Goal: Task Accomplishment & Management: Complete application form

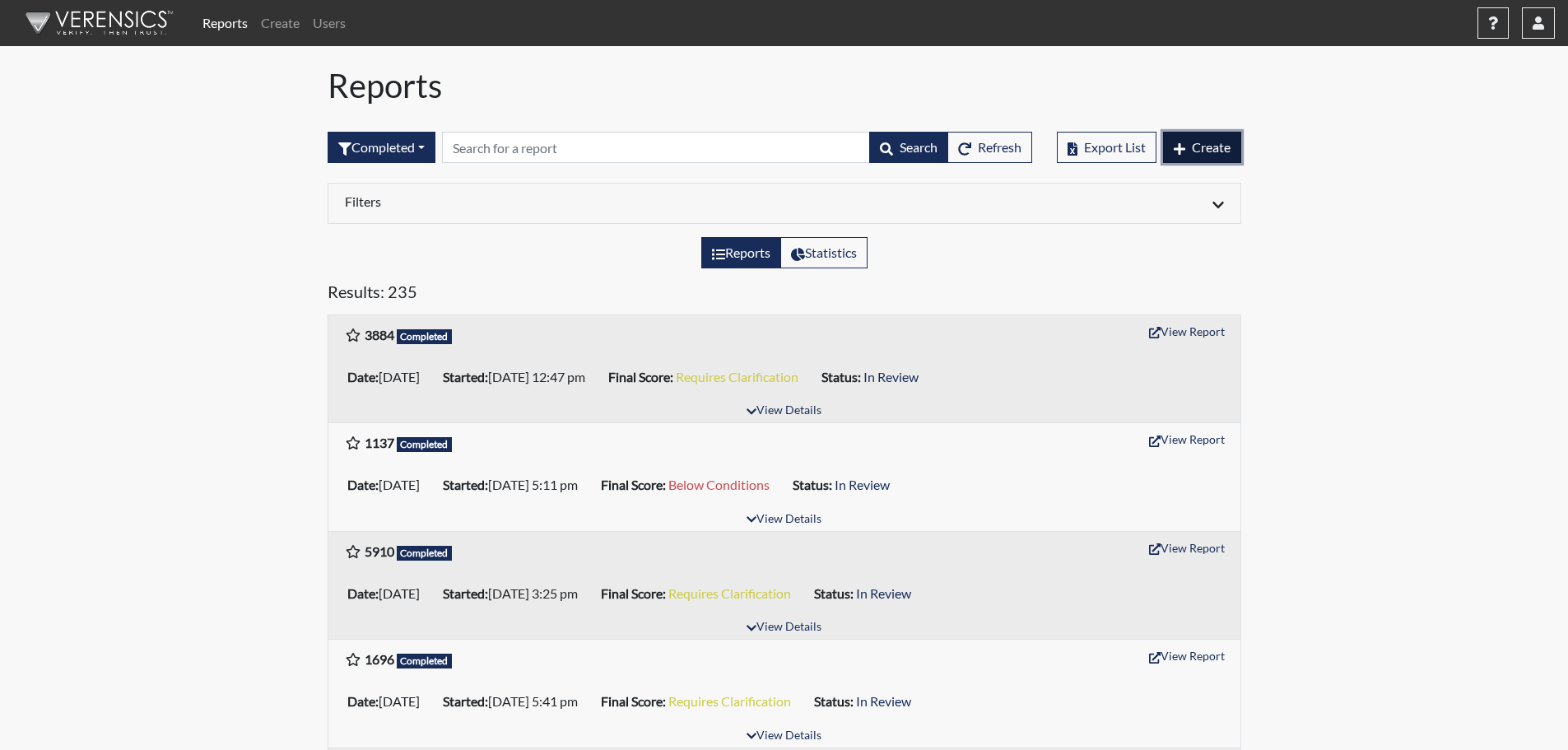
click at [1222, 154] on span "Create" at bounding box center [1211, 147] width 39 height 15
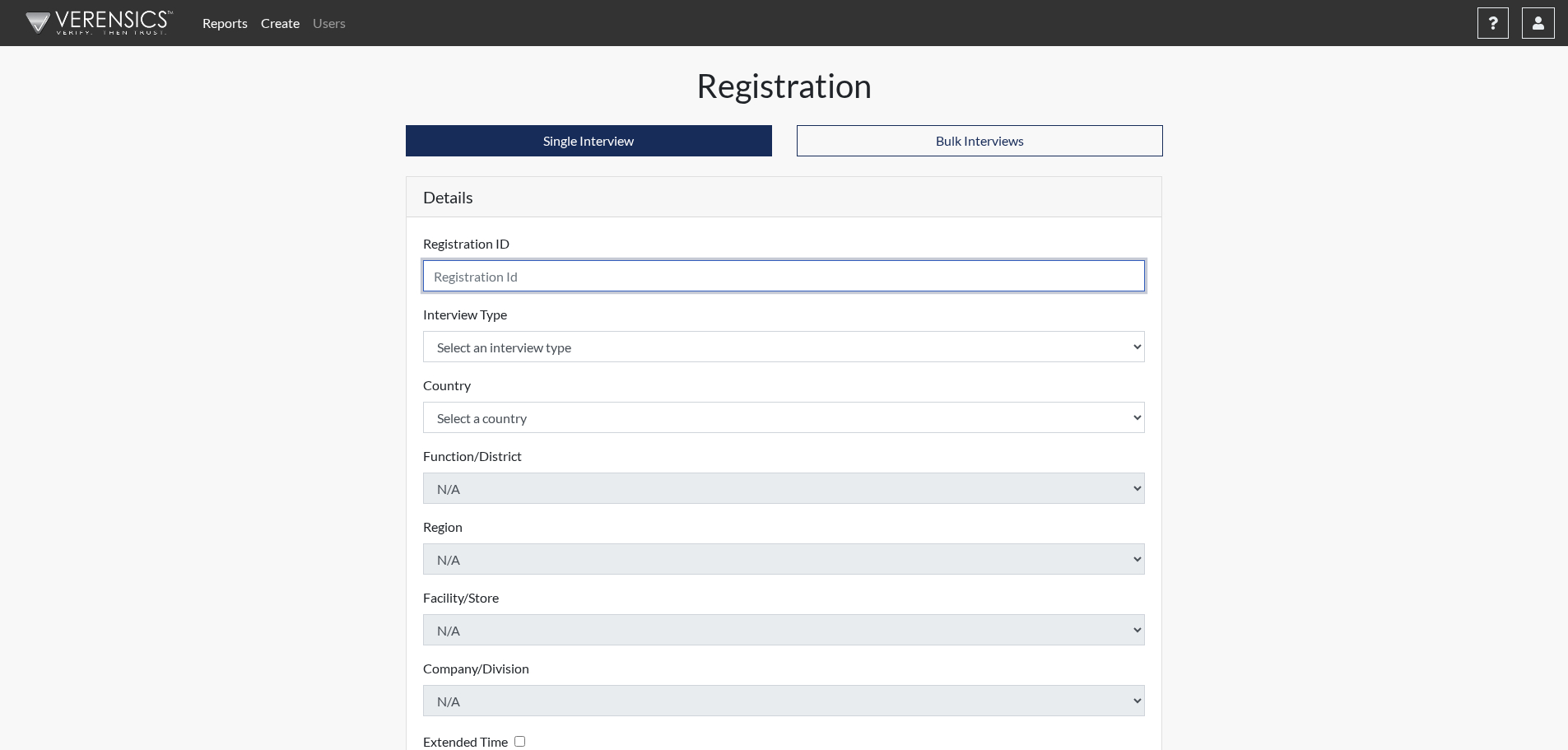
click at [580, 266] on input "text" at bounding box center [784, 275] width 723 height 31
type input "6031"
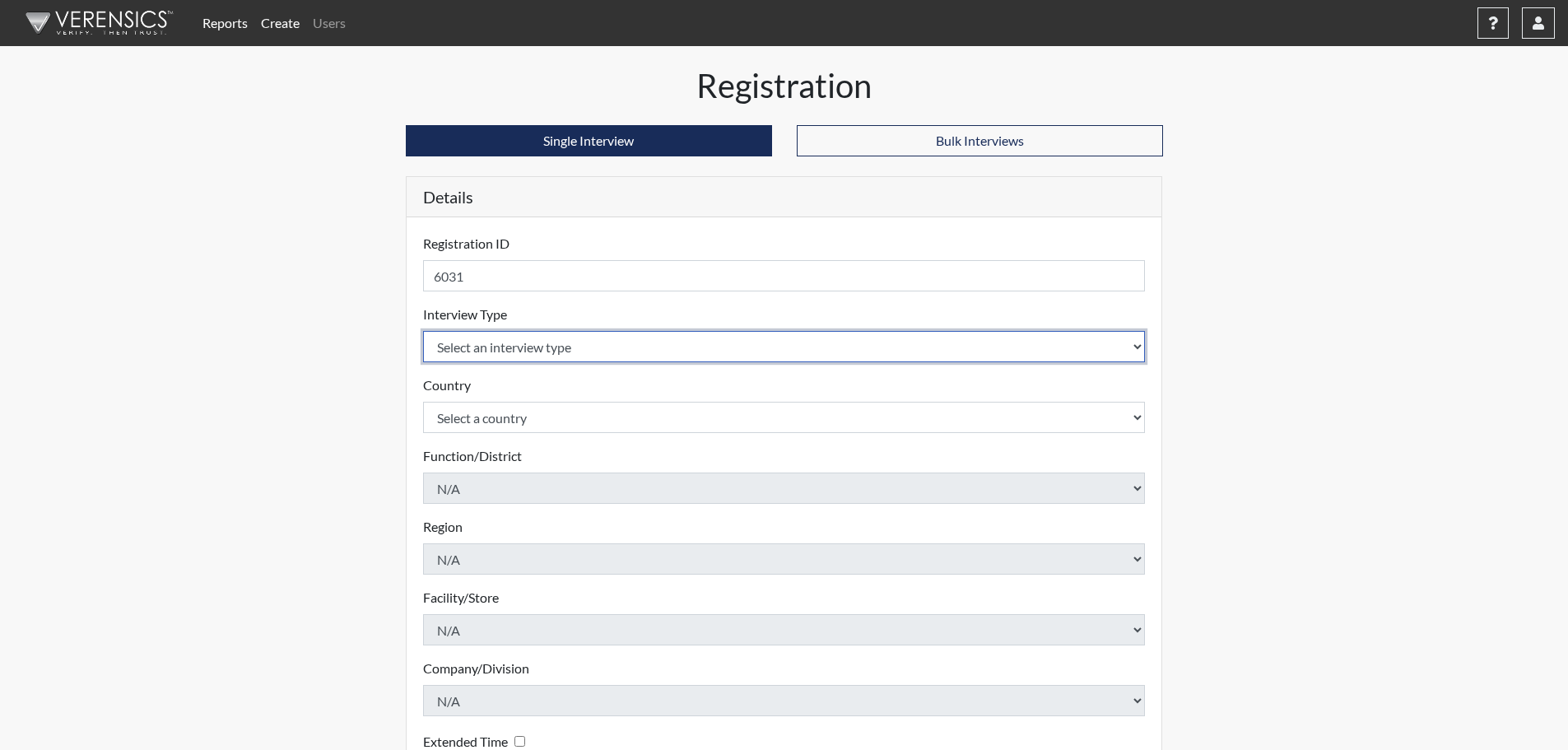
click at [615, 352] on select "Select an interview type Pre-Employment" at bounding box center [784, 347] width 723 height 31
select select "c2470aee-a530-11ea-a930-026c882af335"
click at [424, 331] on select "Select an interview type Pre-Employment" at bounding box center [784, 347] width 723 height 31
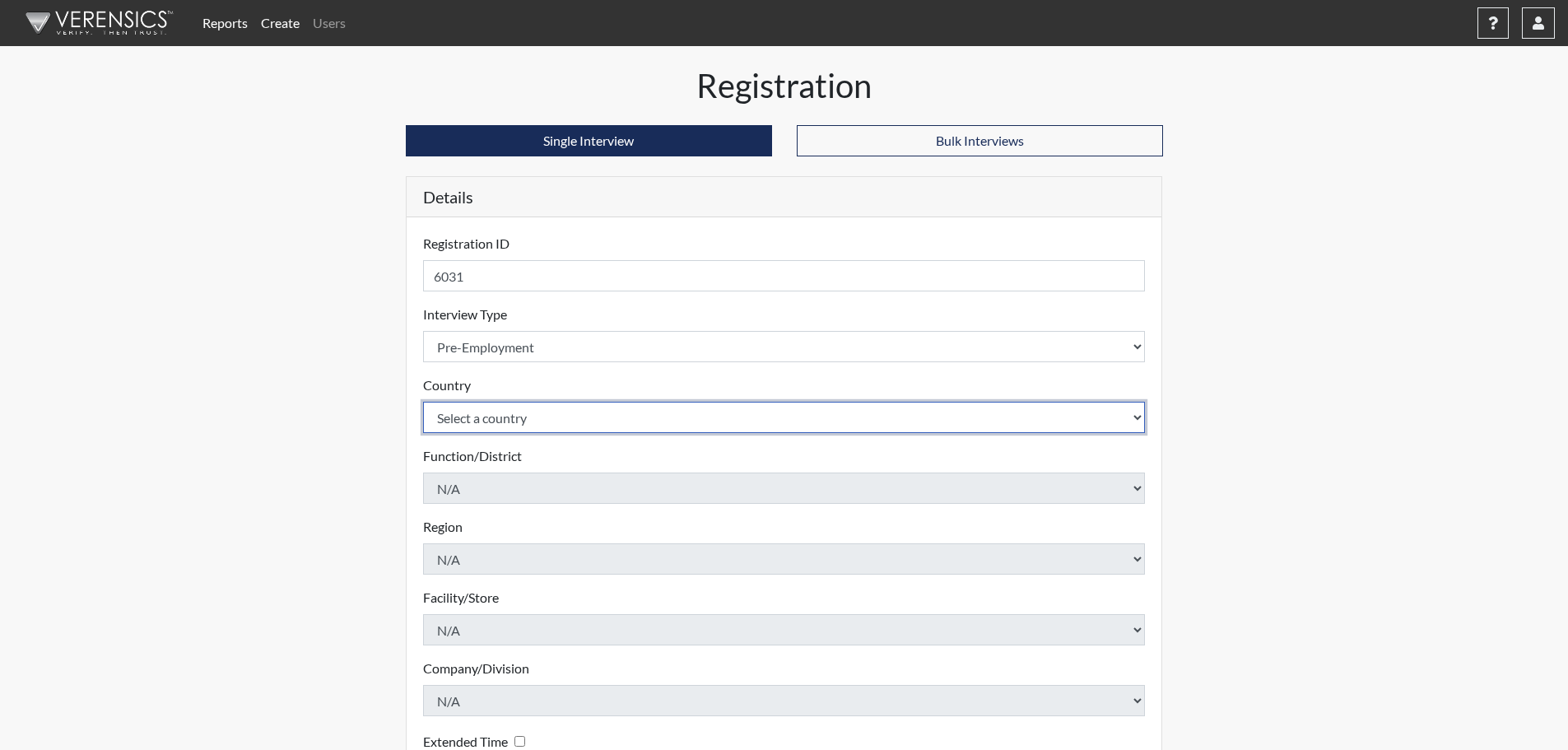
click at [520, 427] on select "Select a country [GEOGRAPHIC_DATA] [GEOGRAPHIC_DATA]" at bounding box center [784, 417] width 723 height 31
select select "united-states-of-[GEOGRAPHIC_DATA]"
click at [424, 401] on select "Select a country [GEOGRAPHIC_DATA] [GEOGRAPHIC_DATA]" at bounding box center [784, 417] width 723 height 31
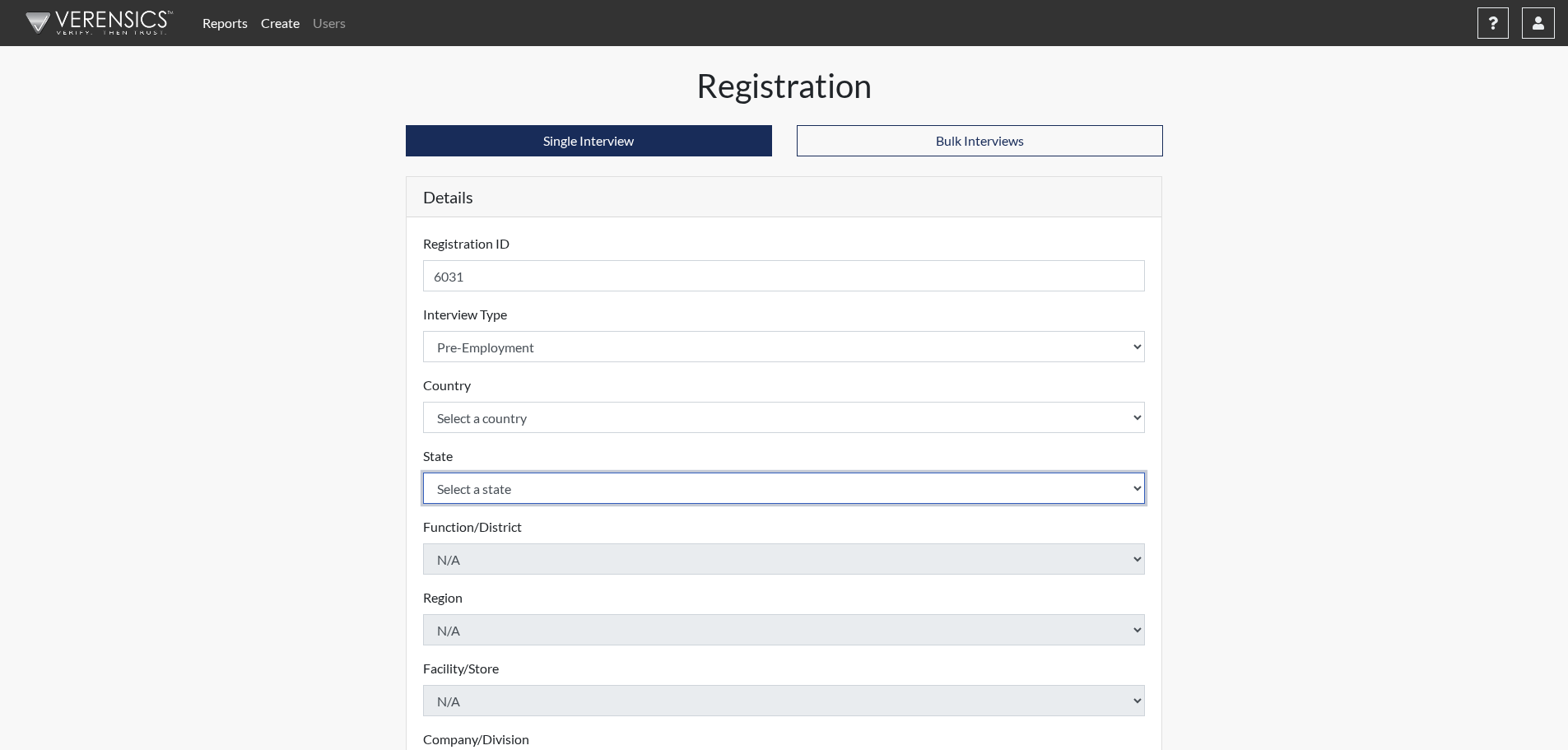
click at [487, 475] on select "Select a state [US_STATE] [US_STATE] [US_STATE] [US_STATE] [US_STATE] [US_STATE…" at bounding box center [784, 488] width 723 height 31
select select "NY"
click at [424, 473] on select "Select a state [US_STATE] [US_STATE] [US_STATE] [US_STATE] [US_STATE] [US_STATE…" at bounding box center [784, 488] width 723 height 31
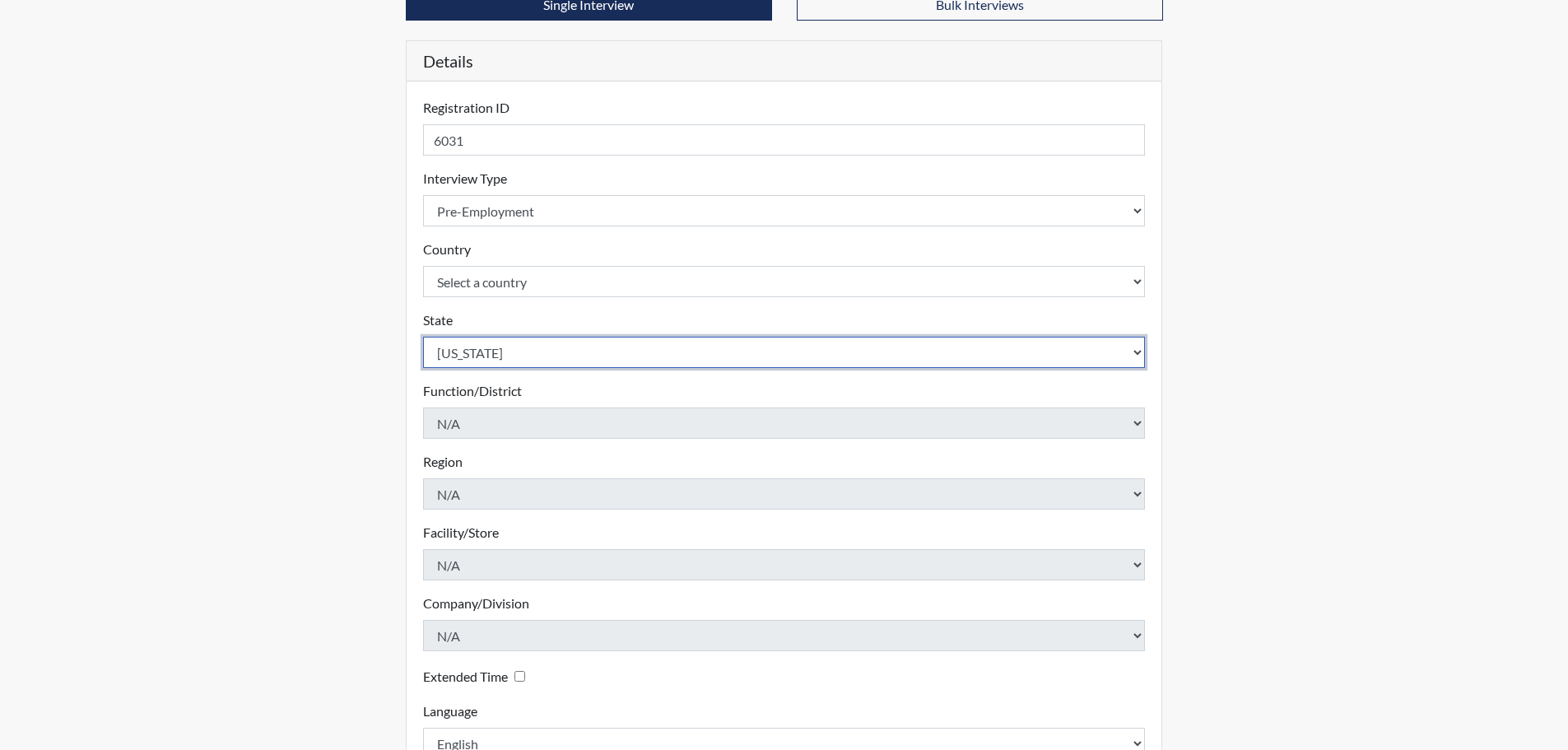
scroll to position [247, 0]
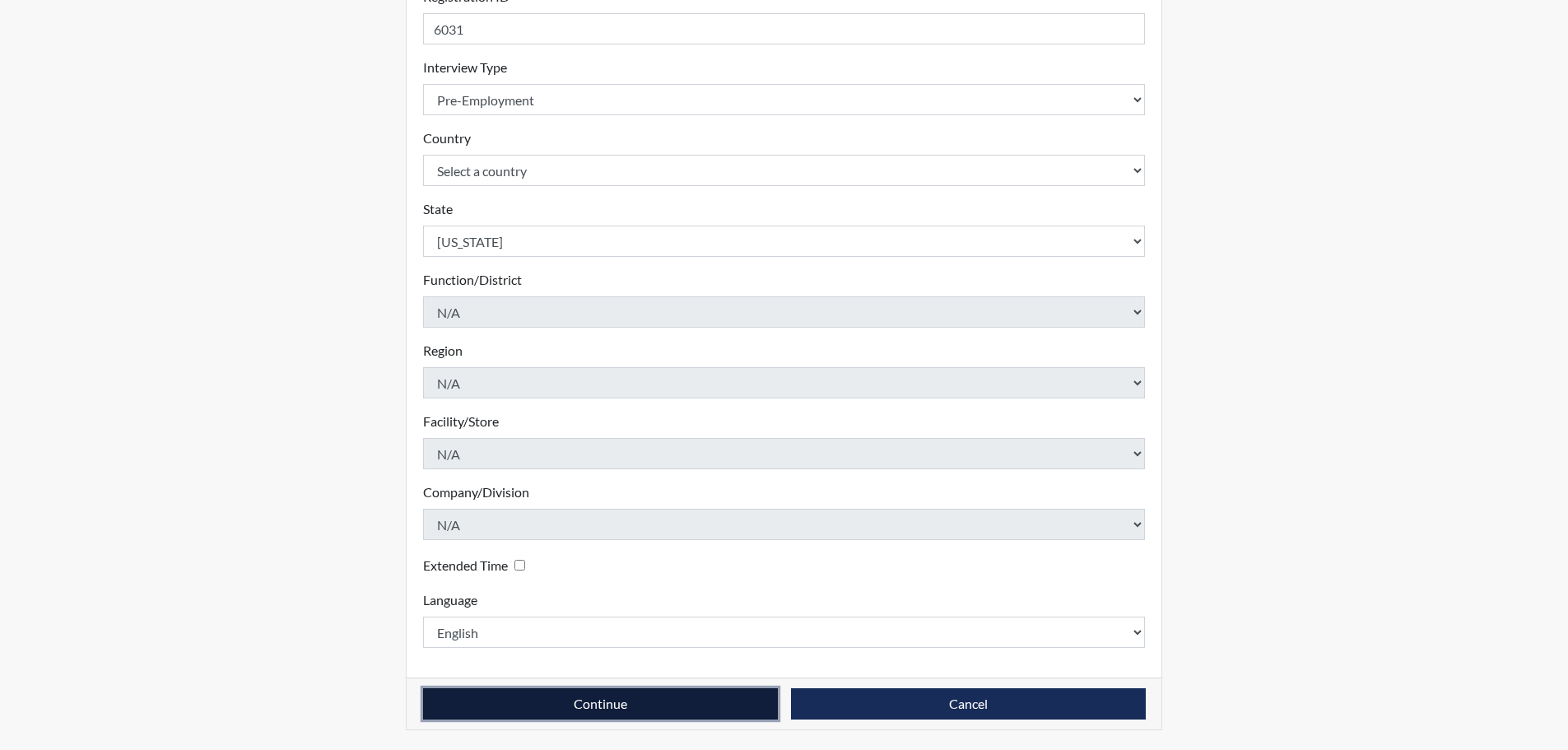
click at [611, 705] on button "Continue" at bounding box center [601, 704] width 355 height 31
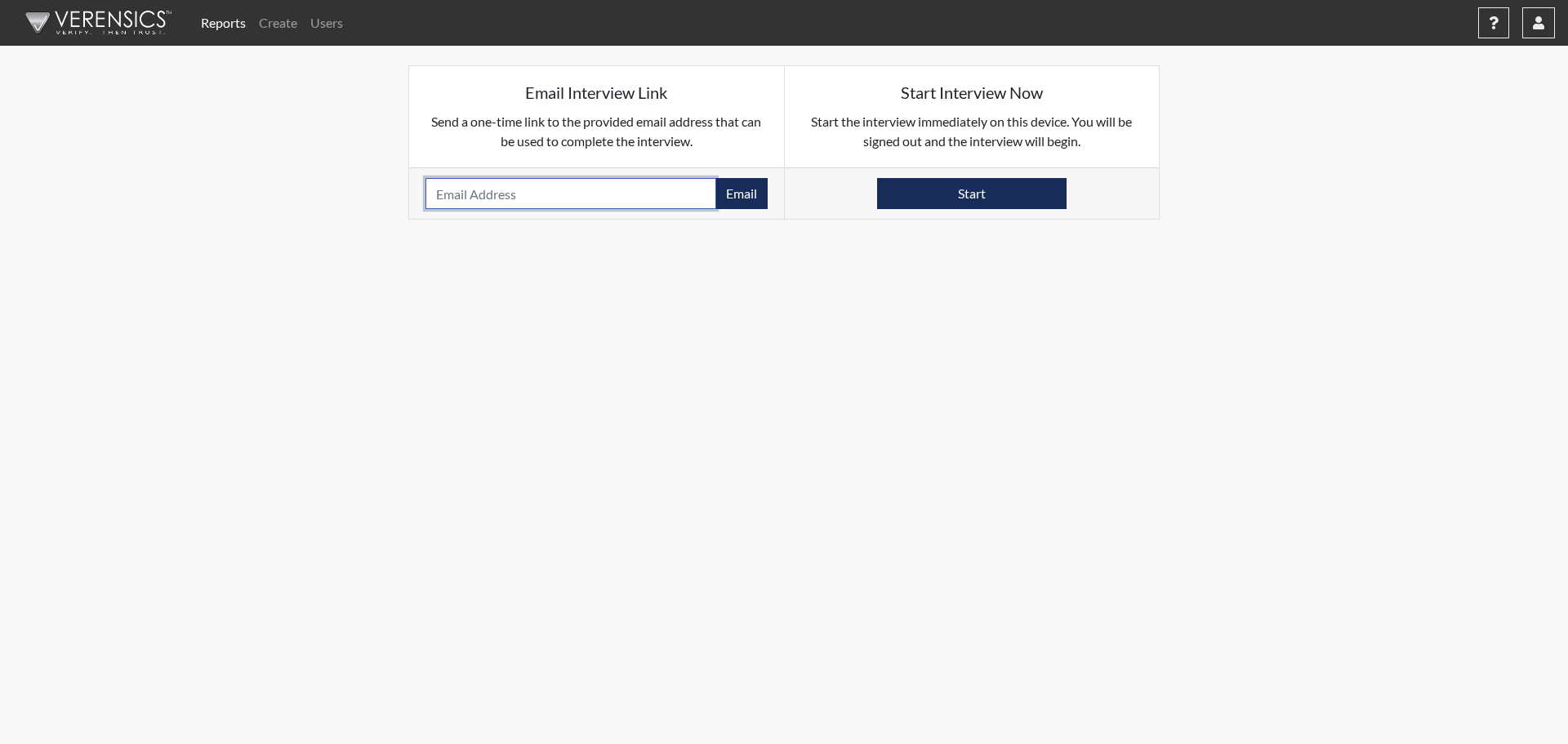
click at [546, 199] on input "email" at bounding box center [571, 193] width 290 height 31
paste input "[EMAIL_ADDRESS][DOMAIN_NAME]"
type input "[EMAIL_ADDRESS][DOMAIN_NAME]"
click at [730, 201] on button "Email" at bounding box center [741, 193] width 53 height 31
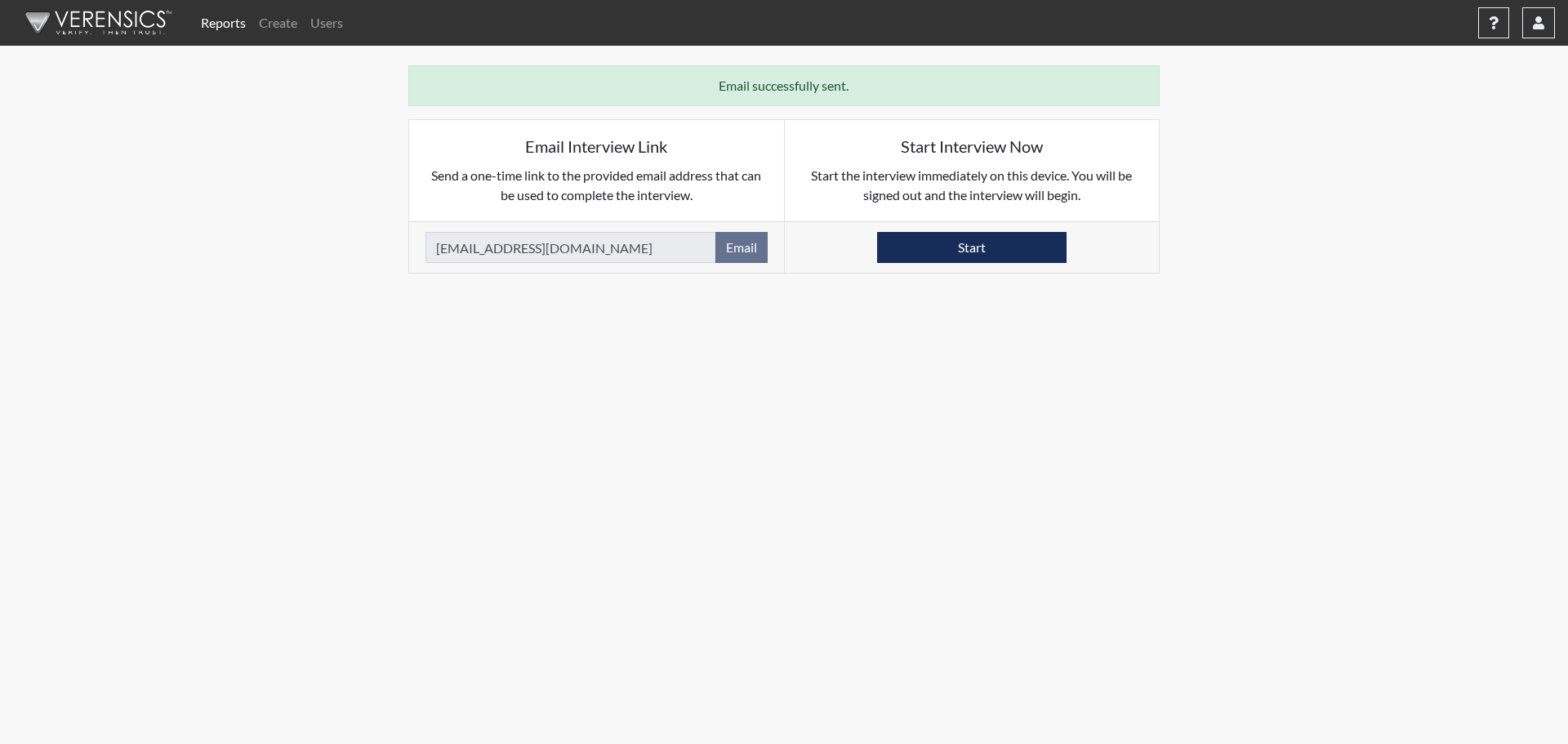
click at [213, 31] on link "Reports" at bounding box center [223, 23] width 58 height 32
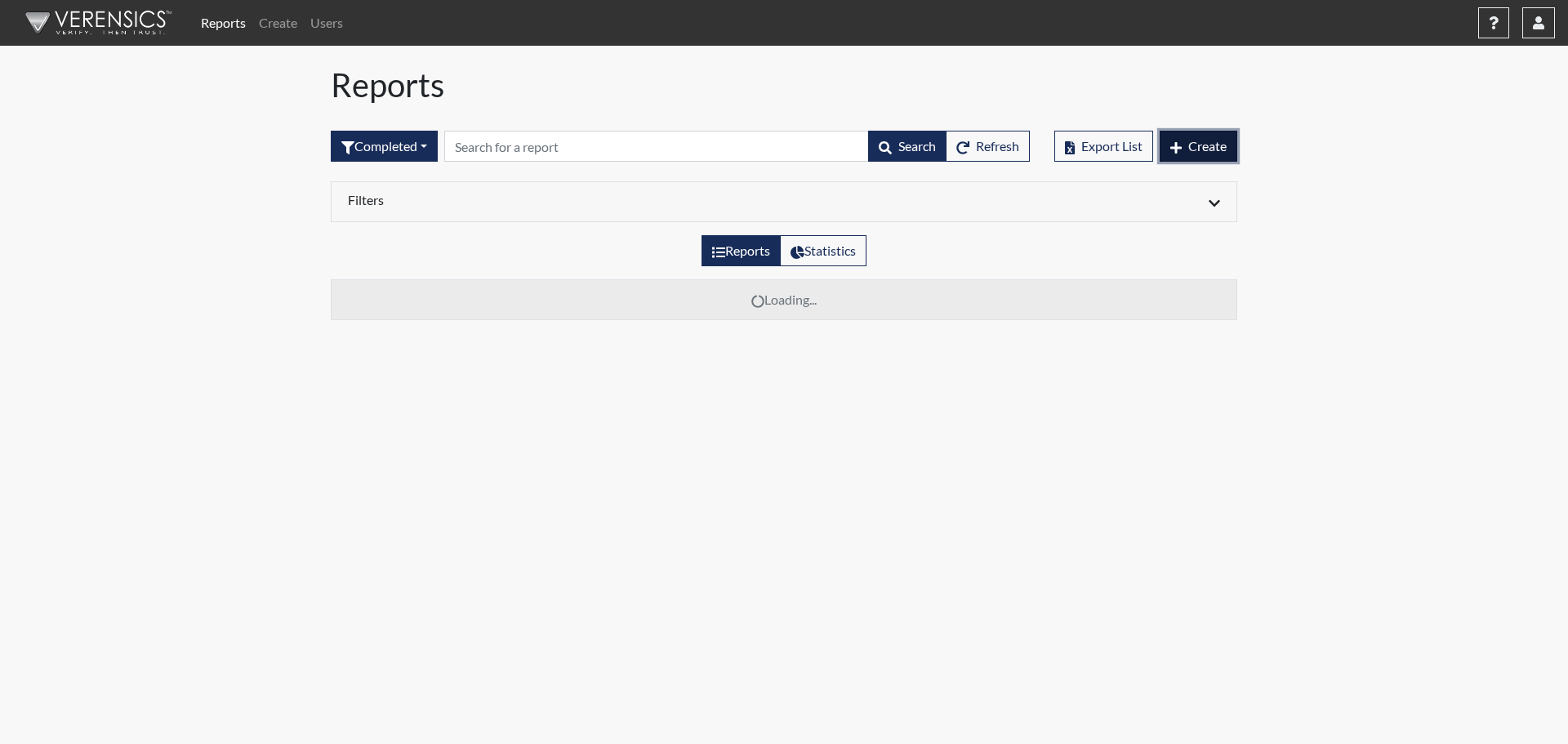
click at [1223, 138] on span "Create" at bounding box center [1207, 146] width 38 height 15
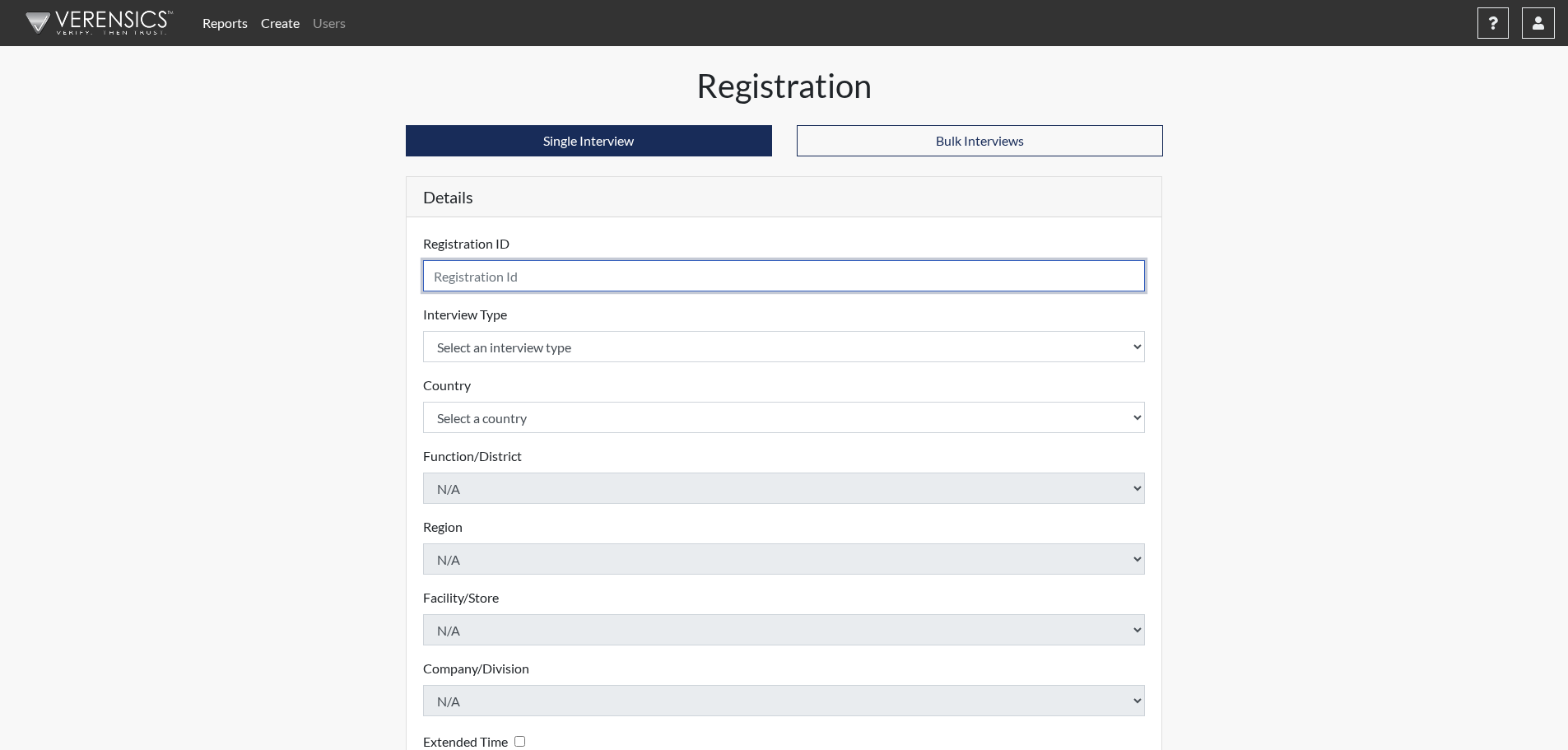
click at [595, 270] on input "text" at bounding box center [784, 275] width 723 height 31
type input "6522"
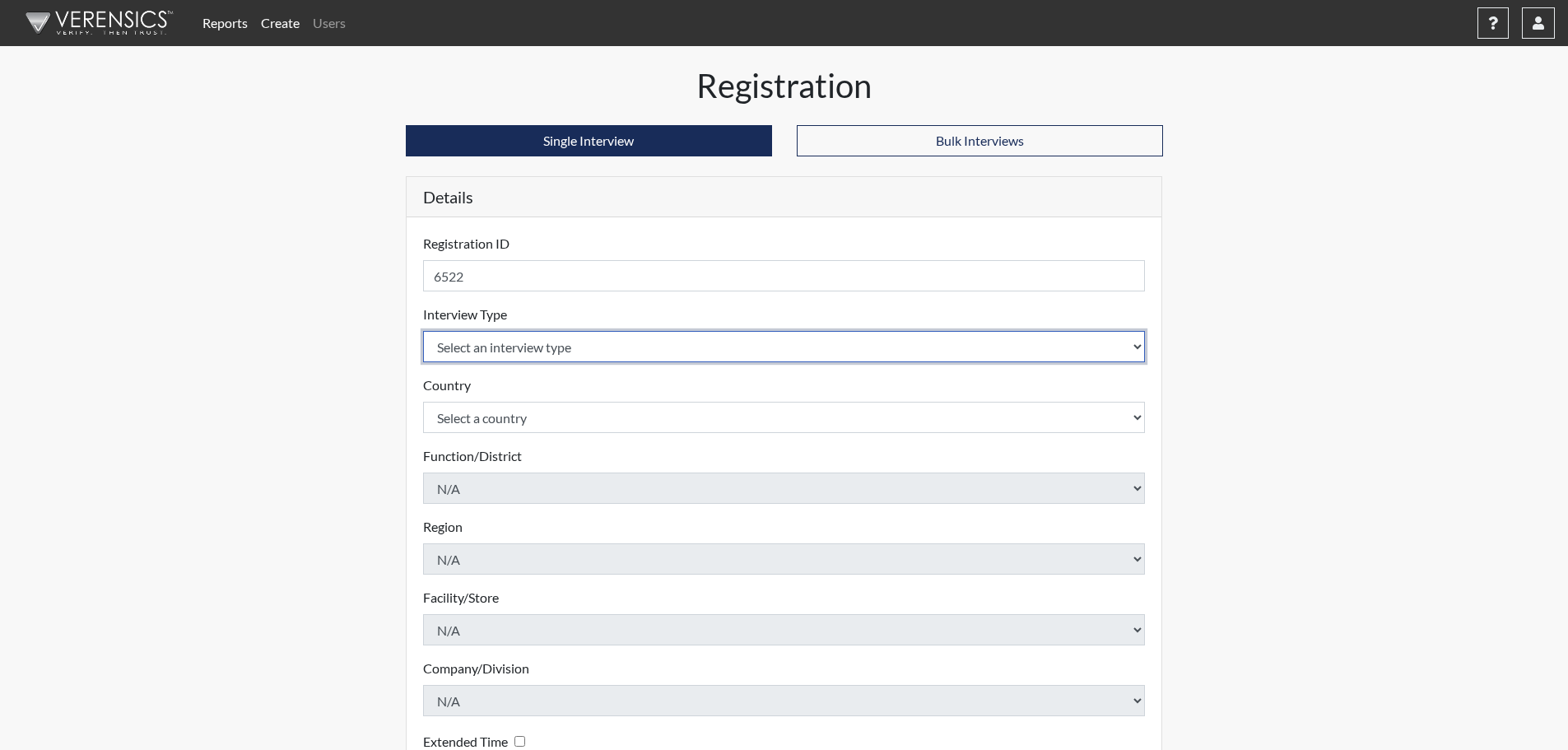
click at [450, 350] on select "Select an interview type Pre-Employment" at bounding box center [784, 347] width 723 height 31
select select "c2470aee-a530-11ea-a930-026c882af335"
click at [424, 331] on select "Select an interview type Pre-Employment" at bounding box center [784, 347] width 723 height 31
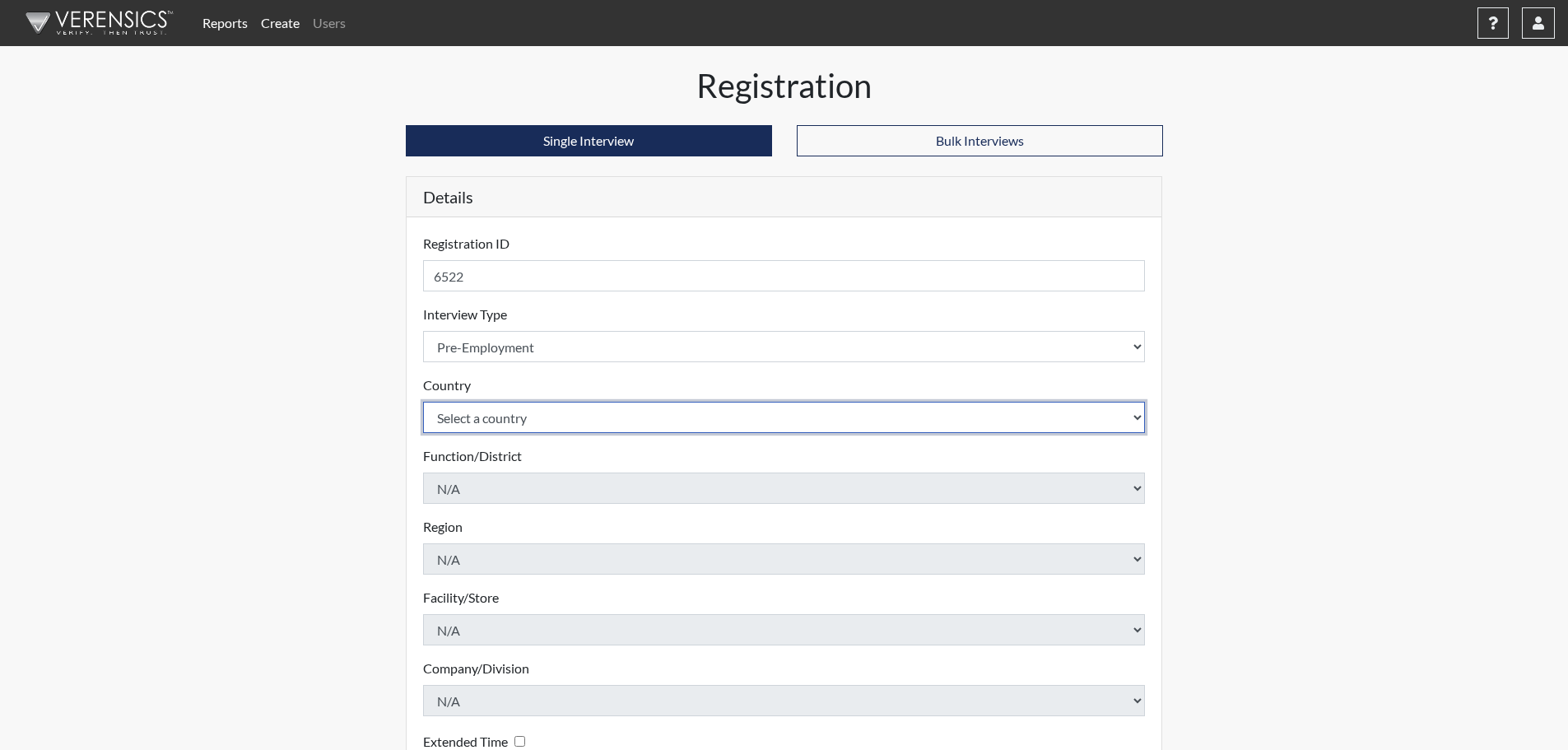
click at [476, 417] on select "Select a country [GEOGRAPHIC_DATA] [GEOGRAPHIC_DATA]" at bounding box center [784, 417] width 723 height 31
select select "united-states-of-[GEOGRAPHIC_DATA]"
click at [424, 401] on select "Select a country [GEOGRAPHIC_DATA] [GEOGRAPHIC_DATA]" at bounding box center [784, 417] width 723 height 31
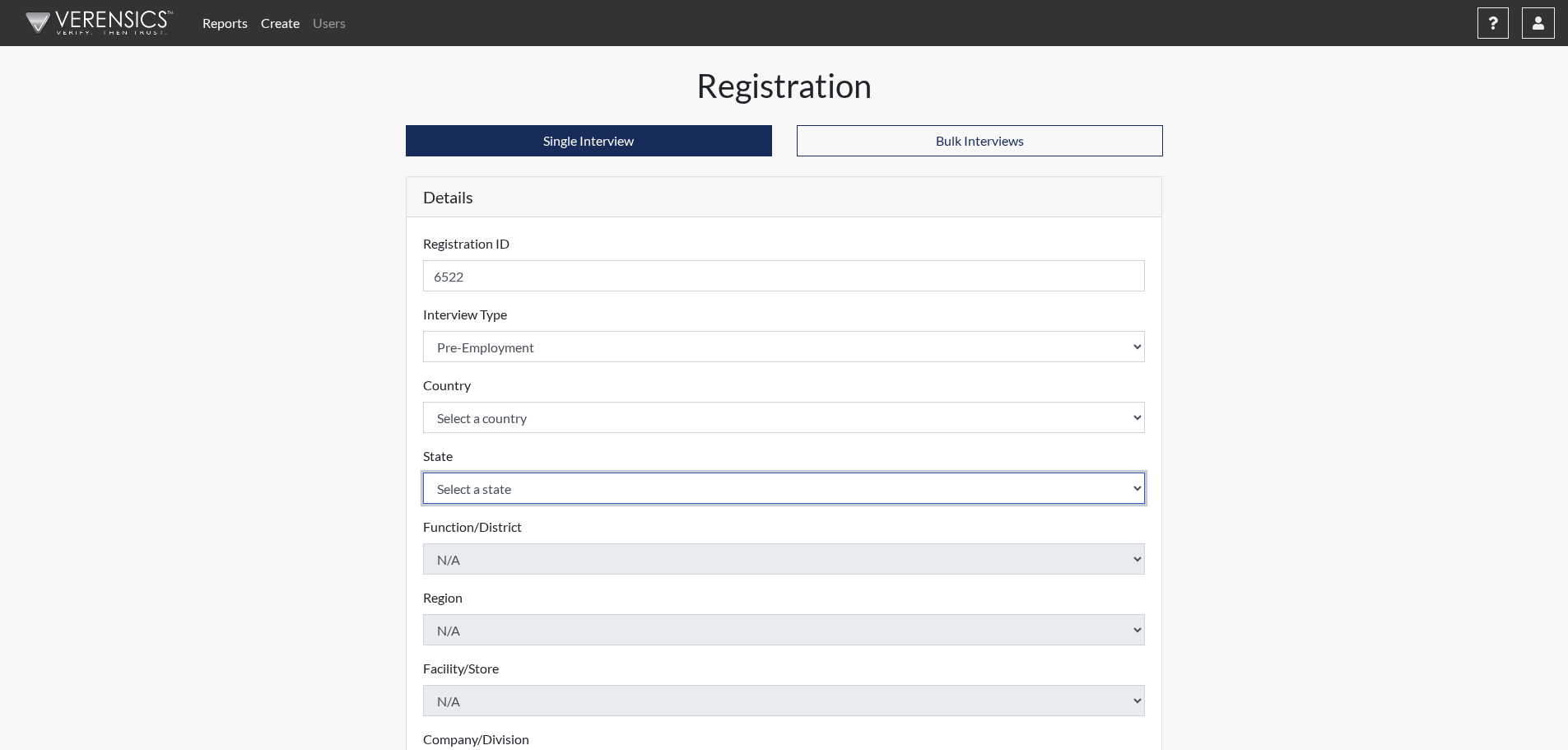
click at [503, 491] on select "Select a state [US_STATE] [US_STATE] [US_STATE] [US_STATE] [US_STATE] [US_STATE…" at bounding box center [784, 488] width 723 height 31
select select "NY"
click at [424, 473] on select "Select a state [US_STATE] [US_STATE] [US_STATE] [US_STATE] [US_STATE] [US_STATE…" at bounding box center [784, 488] width 723 height 31
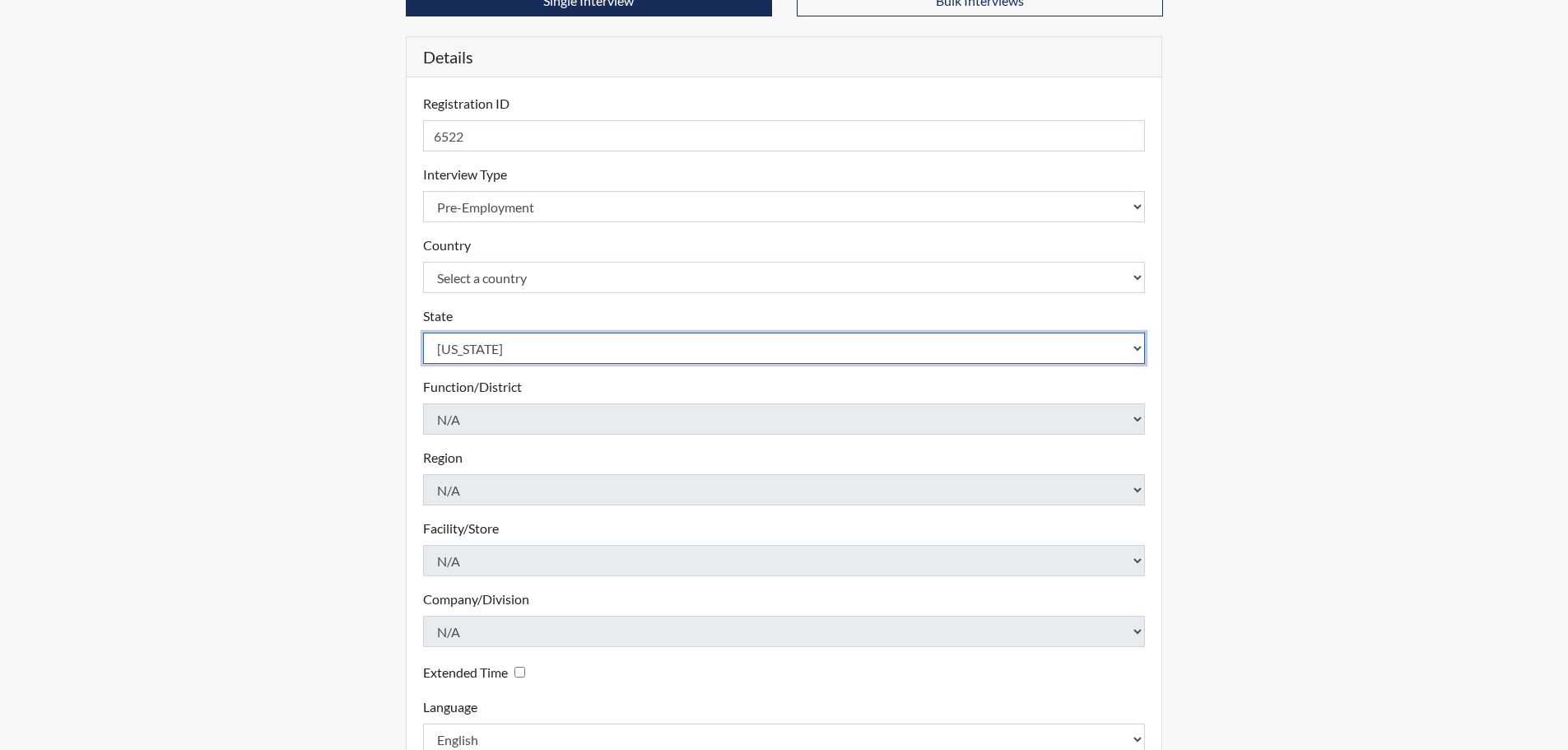
scroll to position [247, 0]
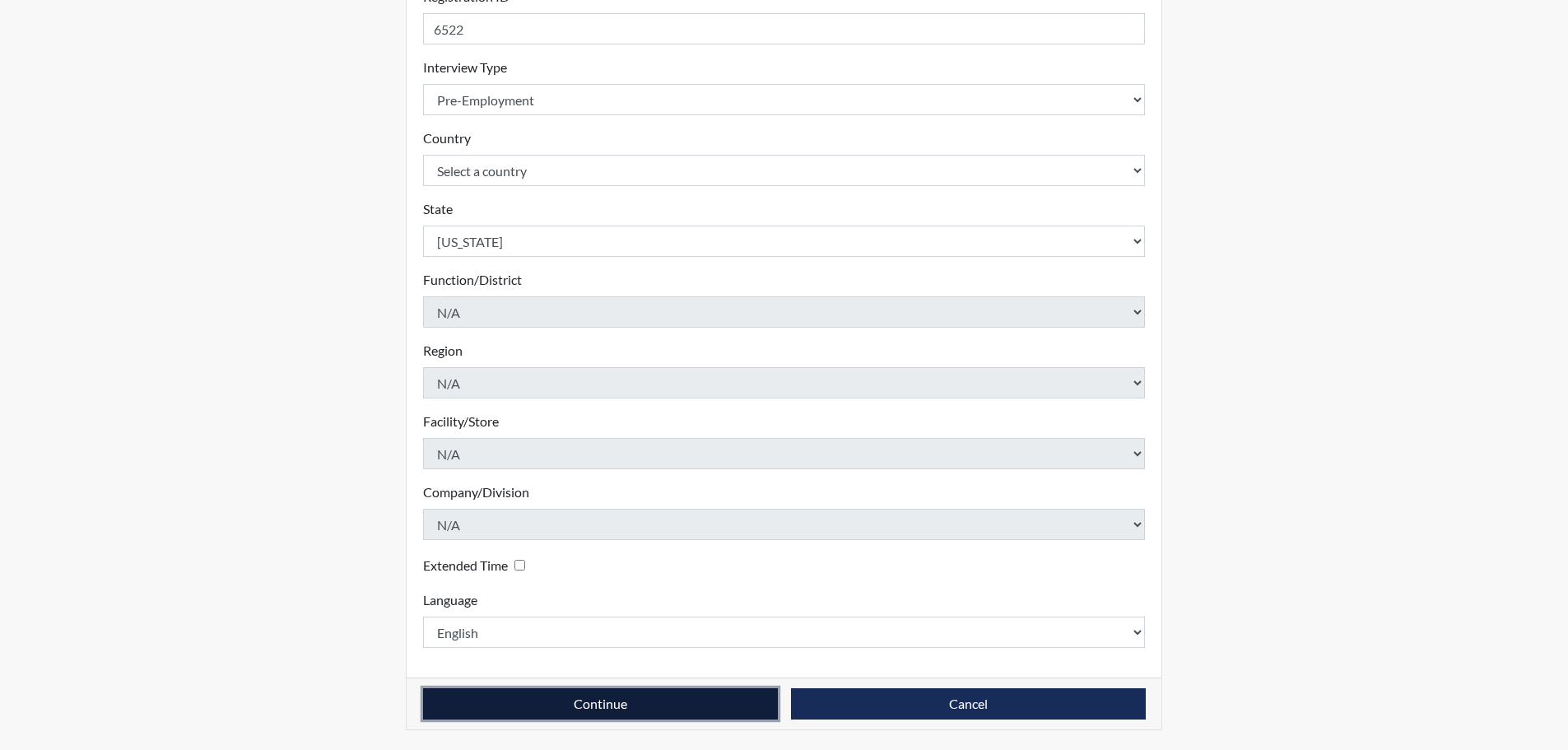
click at [602, 696] on button "Continue" at bounding box center [601, 704] width 355 height 31
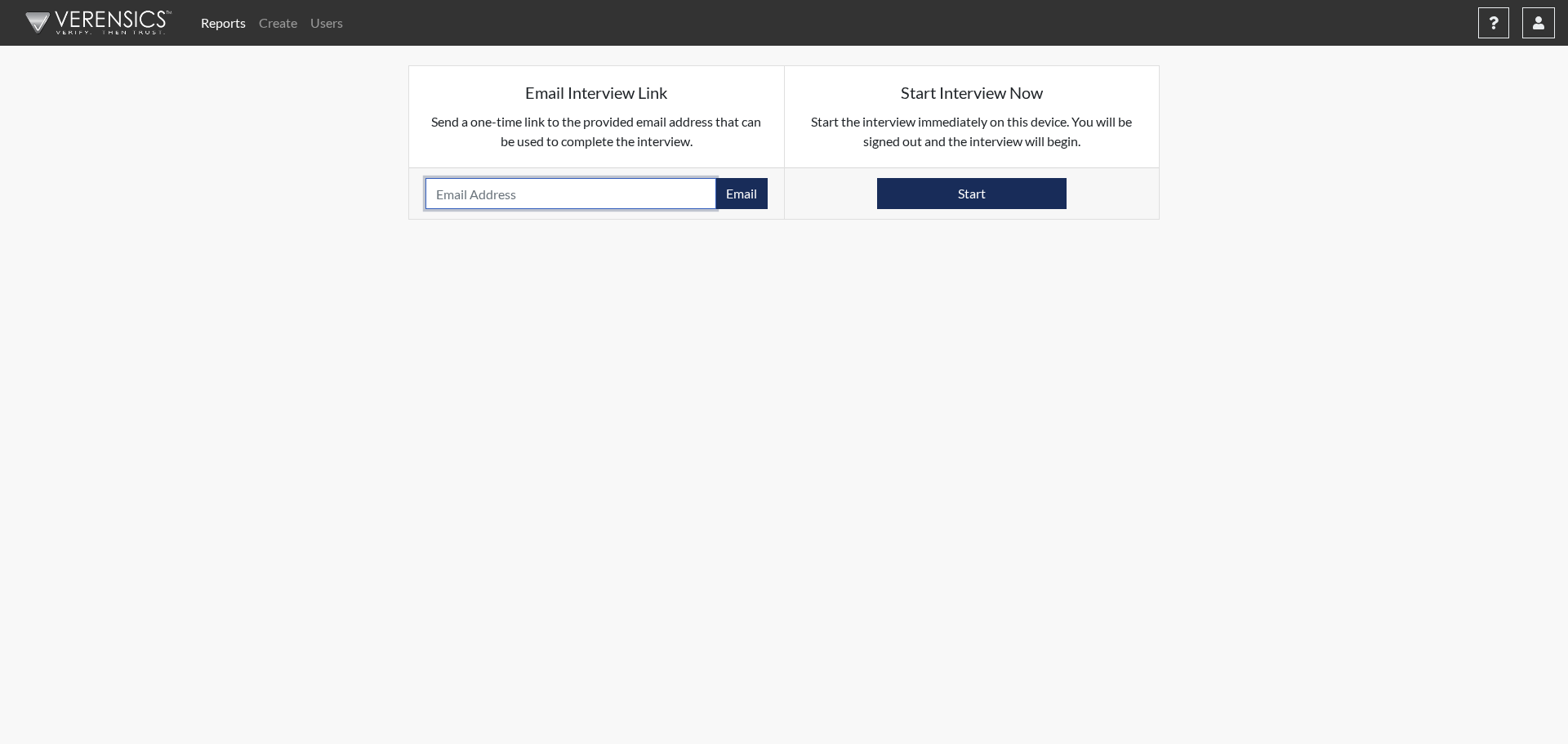
click at [625, 200] on input "email" at bounding box center [571, 193] width 290 height 31
paste input "[EMAIL_ADDRESS][DOMAIN_NAME]"
type input "[EMAIL_ADDRESS][DOMAIN_NAME]"
click at [731, 187] on button "Email" at bounding box center [741, 193] width 53 height 31
